Goal: Task Accomplishment & Management: Manage account settings

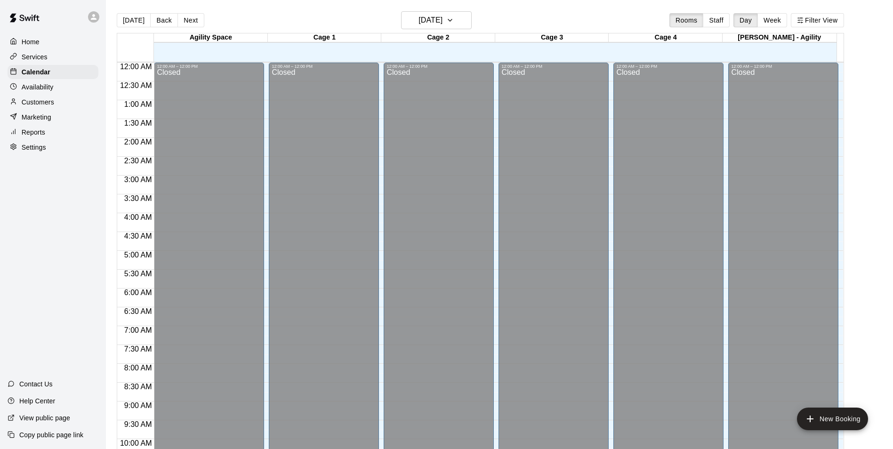
scroll to position [478, 0]
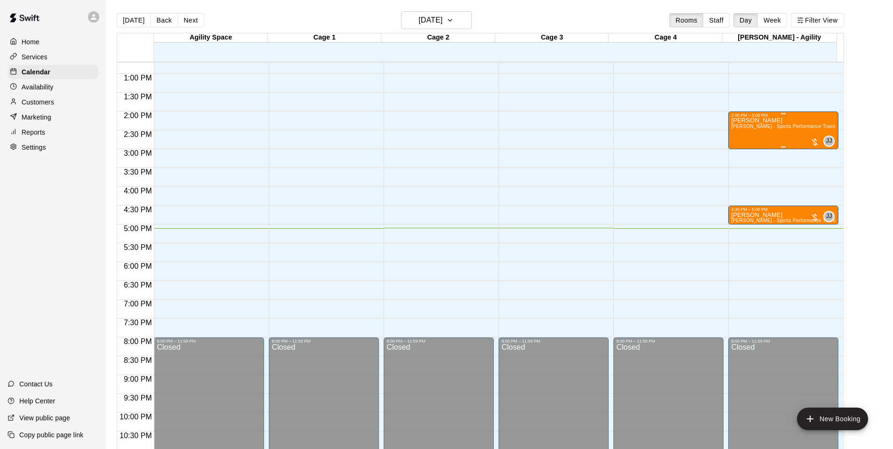
click at [759, 147] on div at bounding box center [783, 146] width 105 height 1
click at [736, 177] on img "edit" at bounding box center [740, 179] width 11 height 11
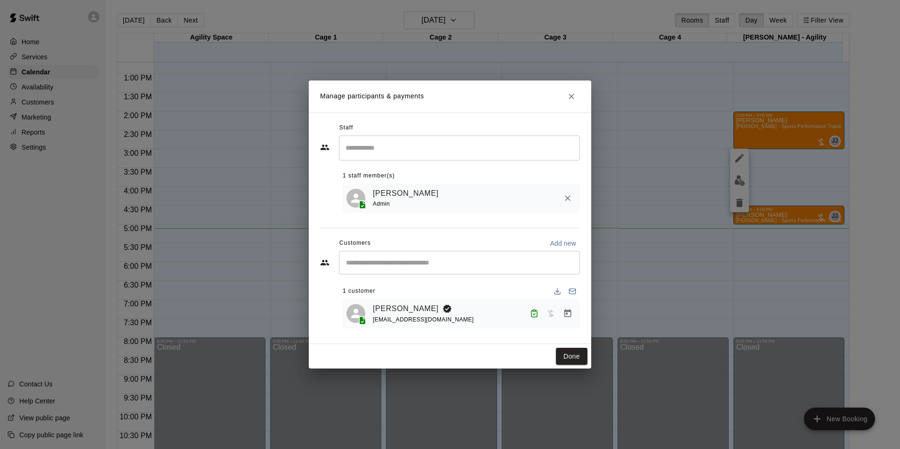
click at [575, 101] on button "Close" at bounding box center [571, 96] width 17 height 17
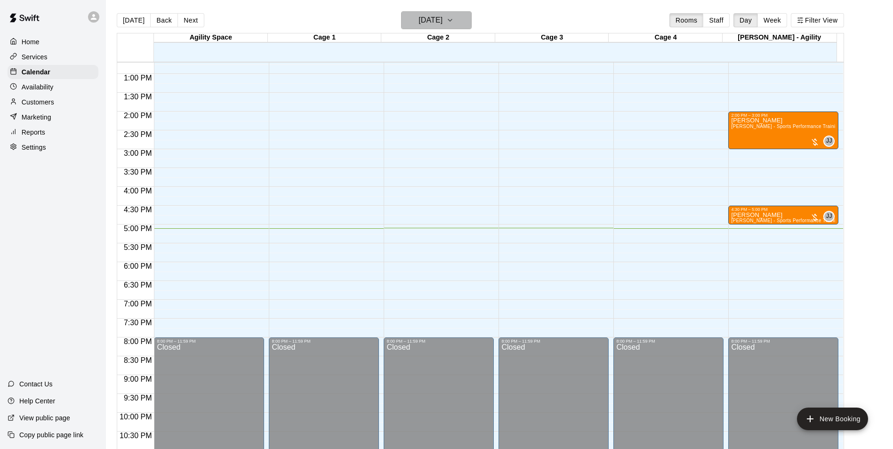
click at [437, 16] on h6 "[DATE]" at bounding box center [431, 20] width 24 height 13
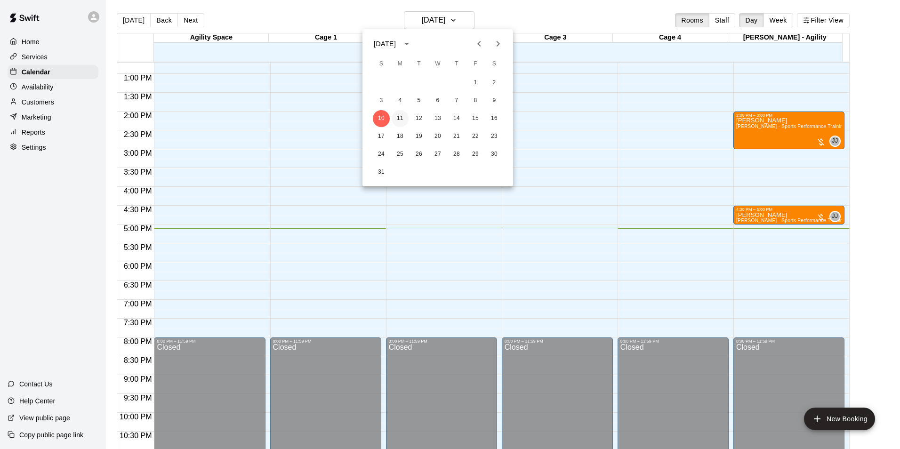
click at [404, 118] on button "11" at bounding box center [400, 118] width 17 height 17
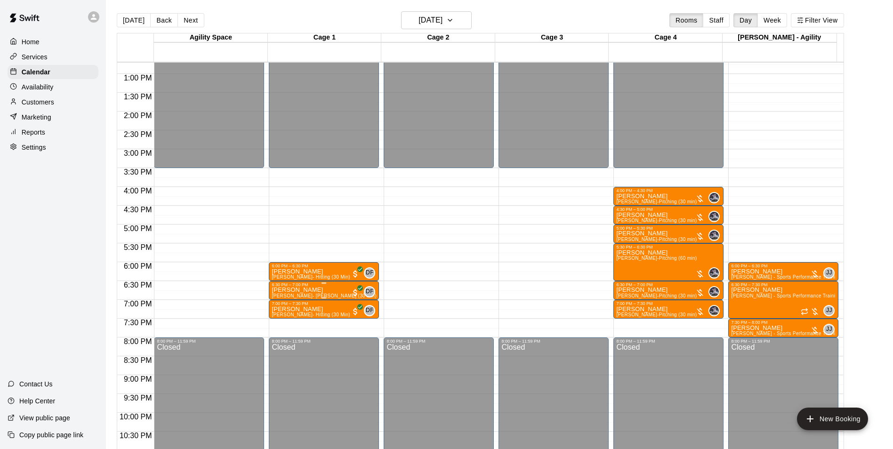
click at [322, 295] on span "[PERSON_NAME]- [PERSON_NAME] (30 min)" at bounding box center [324, 295] width 105 height 5
click at [272, 307] on button "edit" at bounding box center [280, 304] width 19 height 19
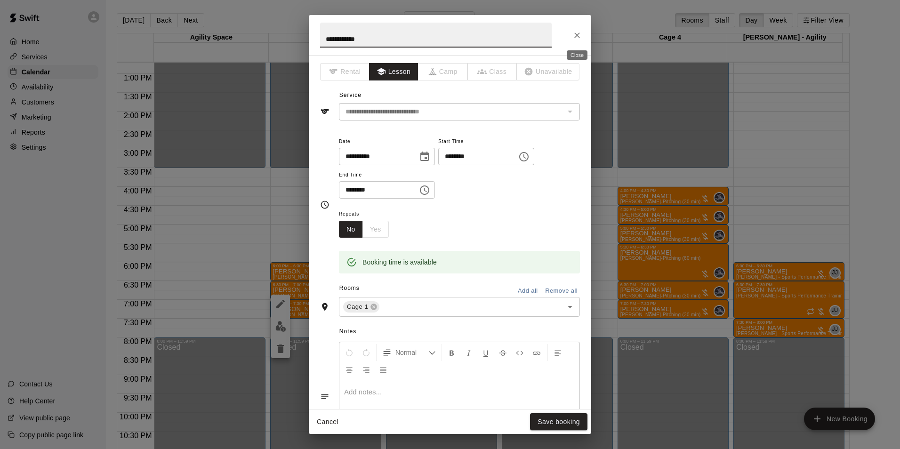
click at [575, 38] on icon "Close" at bounding box center [577, 35] width 9 height 9
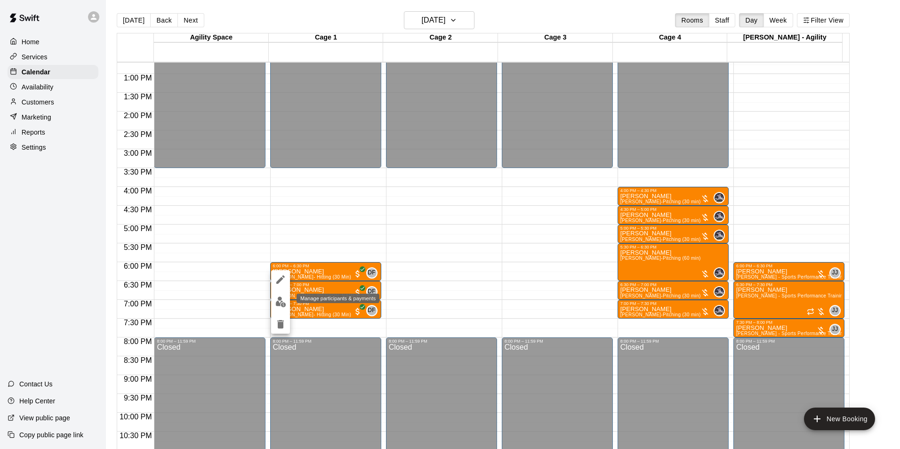
click at [283, 306] on img "edit" at bounding box center [280, 302] width 11 height 11
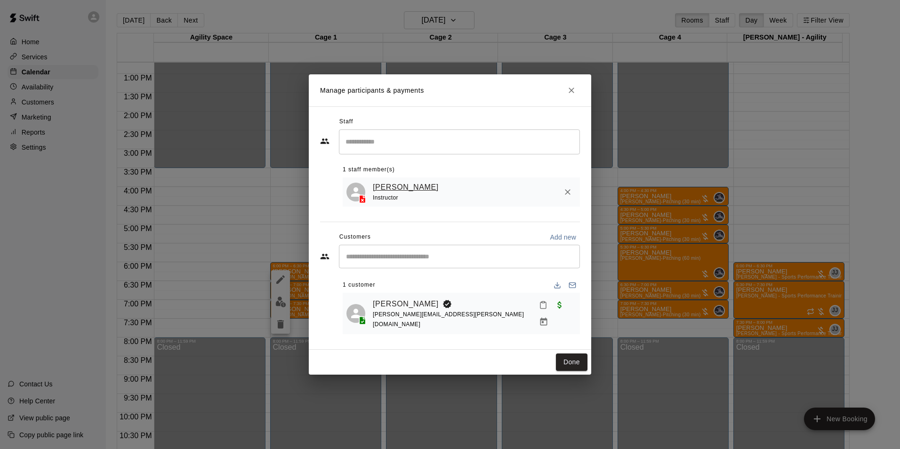
click at [385, 189] on link "[PERSON_NAME]" at bounding box center [406, 187] width 66 height 12
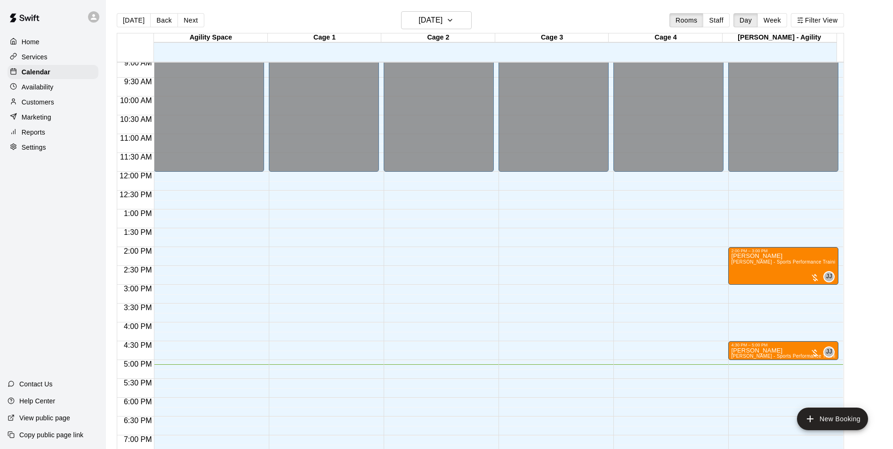
scroll to position [337, 0]
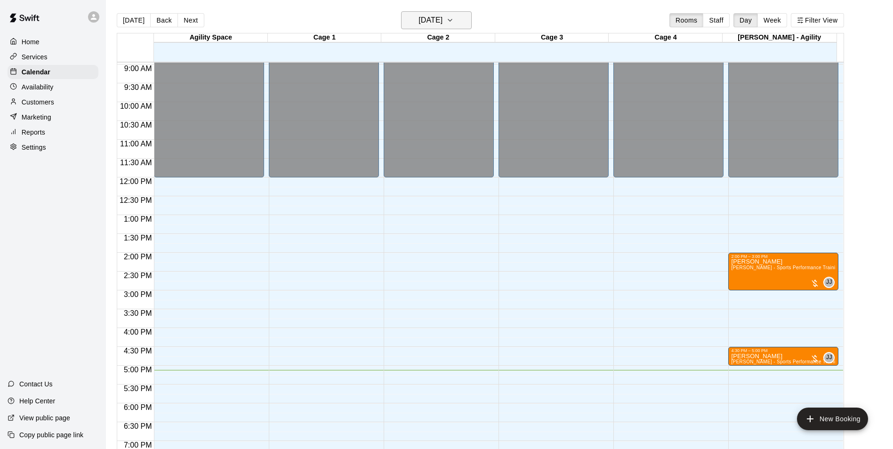
click at [419, 21] on h6 "[DATE]" at bounding box center [431, 20] width 24 height 13
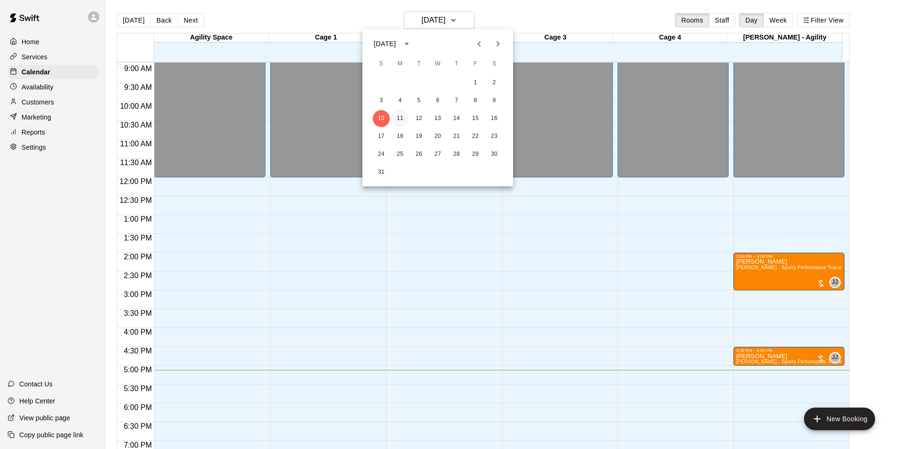
click at [404, 119] on button "11" at bounding box center [400, 118] width 17 height 17
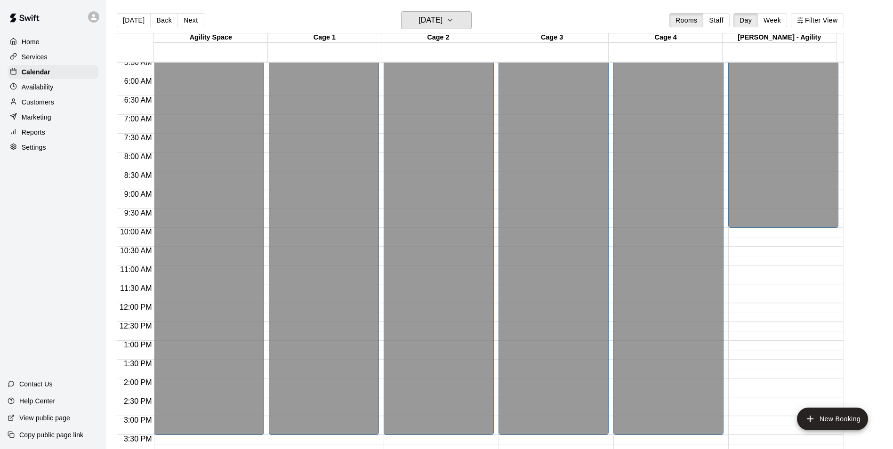
scroll to position [196, 0]
